Goal: Task Accomplishment & Management: Complete application form

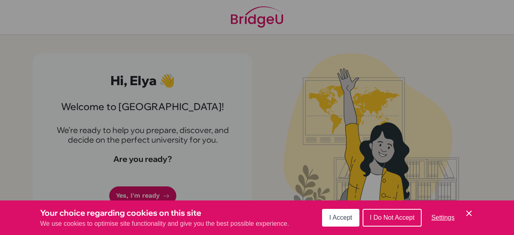
click at [345, 217] on span "I Accept" at bounding box center [340, 217] width 23 height 7
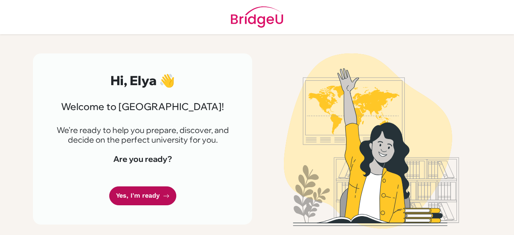
click at [132, 188] on link "Yes, I'm ready" at bounding box center [142, 195] width 67 height 19
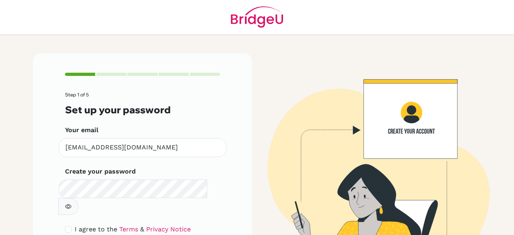
click at [78, 198] on button "button" at bounding box center [68, 206] width 20 height 17
click at [71, 203] on icon "button" at bounding box center [68, 206] width 6 height 6
click at [65, 224] on div "I agree to the Terms & Privacy Notice" at bounding box center [142, 229] width 155 height 10
click at [66, 226] on input "checkbox" at bounding box center [68, 229] width 6 height 6
checkbox input "true"
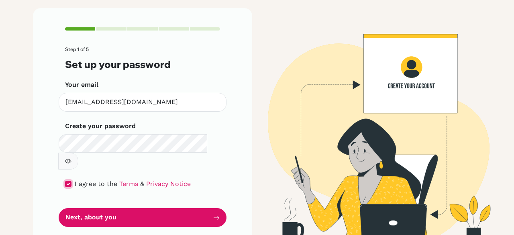
scroll to position [45, 0]
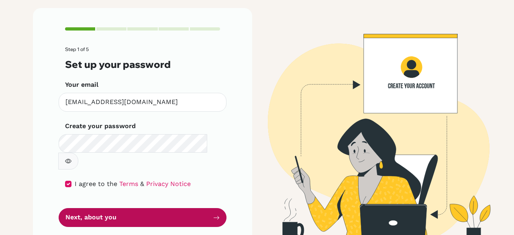
click at [90, 208] on button "Next, about you" at bounding box center [143, 217] width 168 height 19
